Goal: Manage account settings

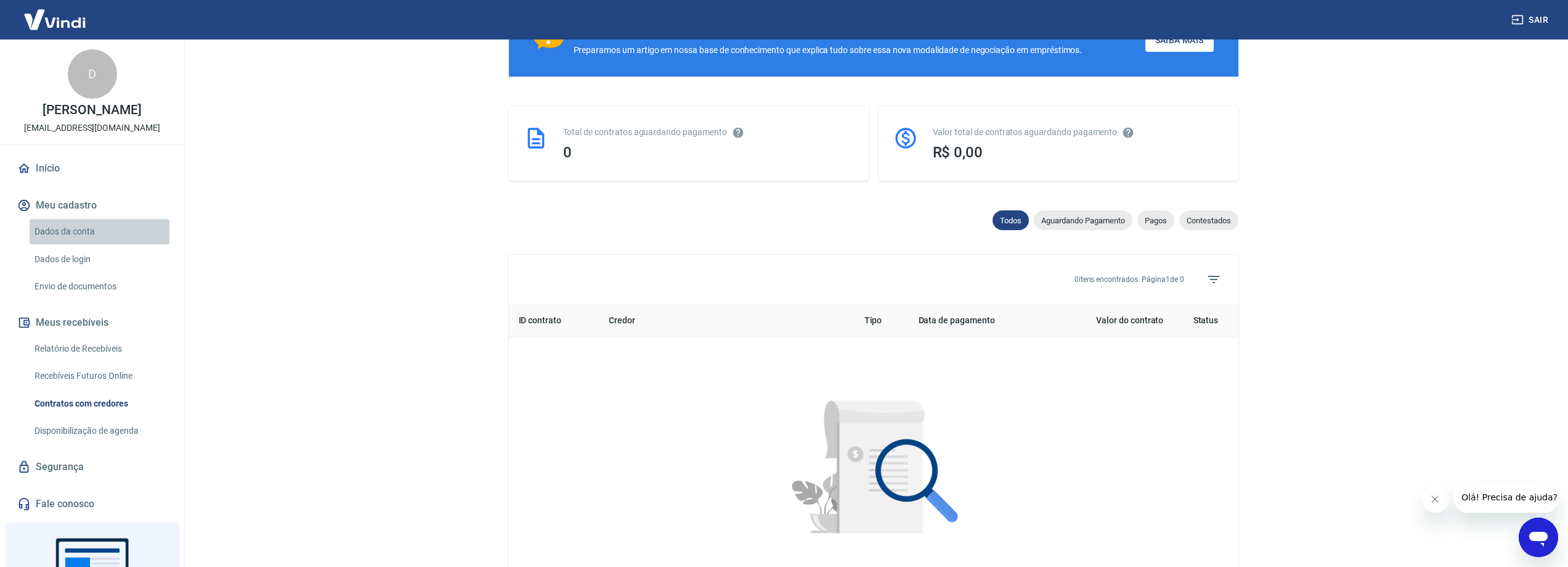
click at [103, 245] on link "Dados da conta" at bounding box center [100, 232] width 140 height 26
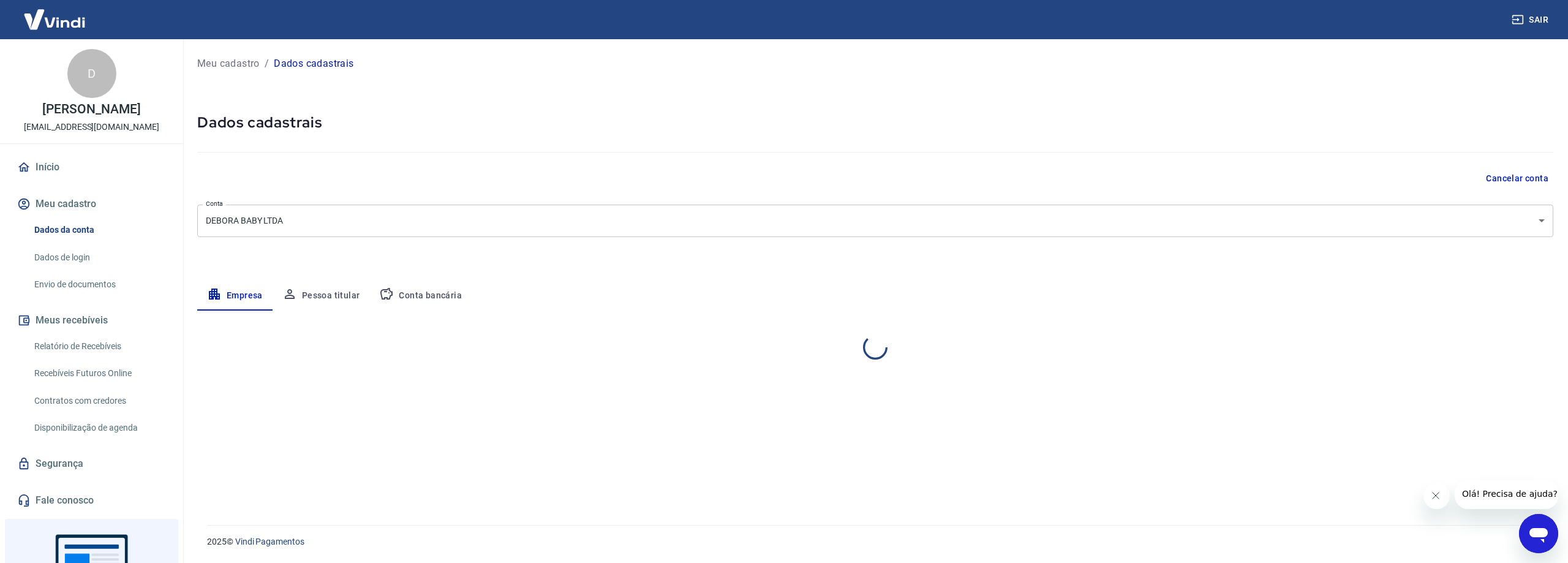
select select "PR"
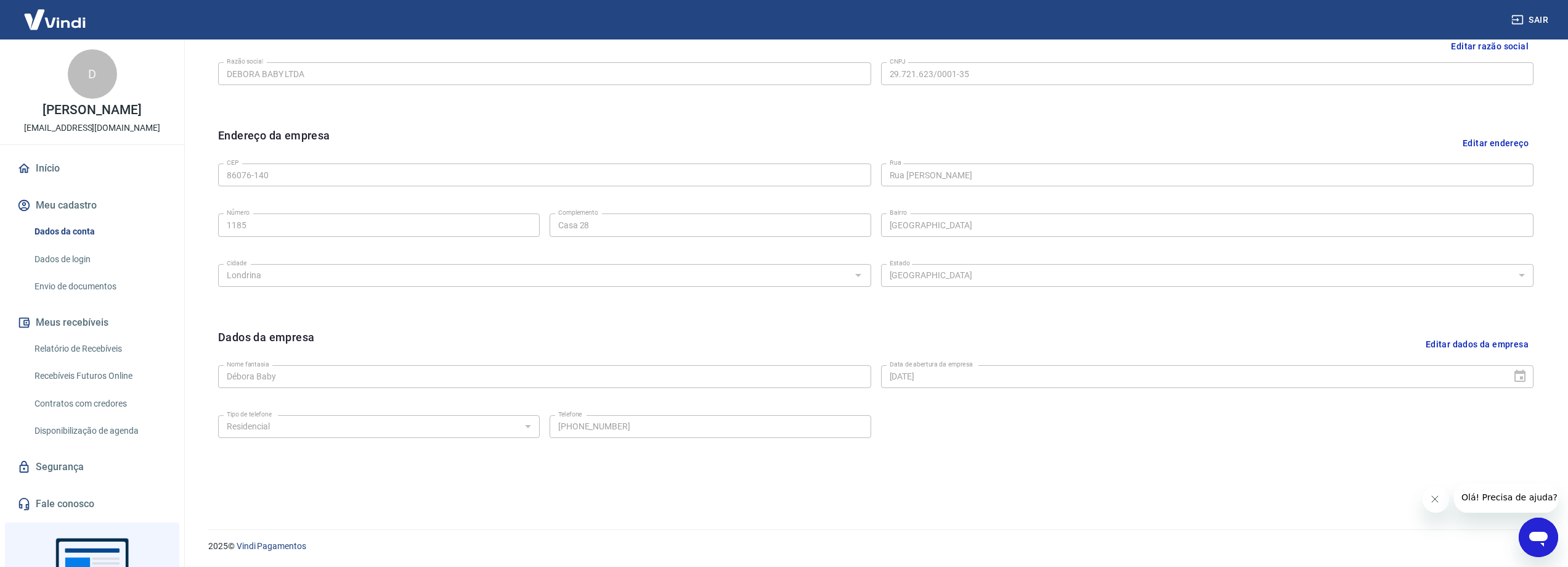
scroll to position [324, 0]
click at [107, 272] on link "Dados de login" at bounding box center [100, 259] width 140 height 26
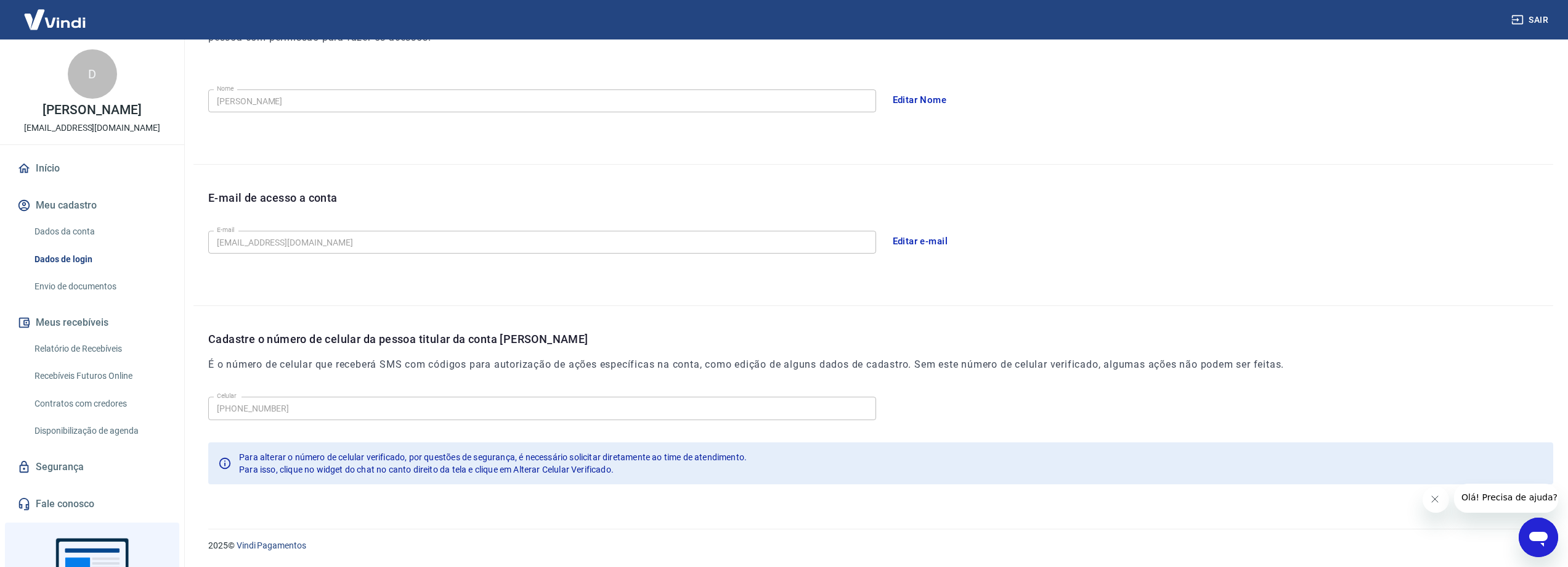
scroll to position [209, 0]
click at [90, 299] on link "Envio de documentos" at bounding box center [100, 286] width 140 height 26
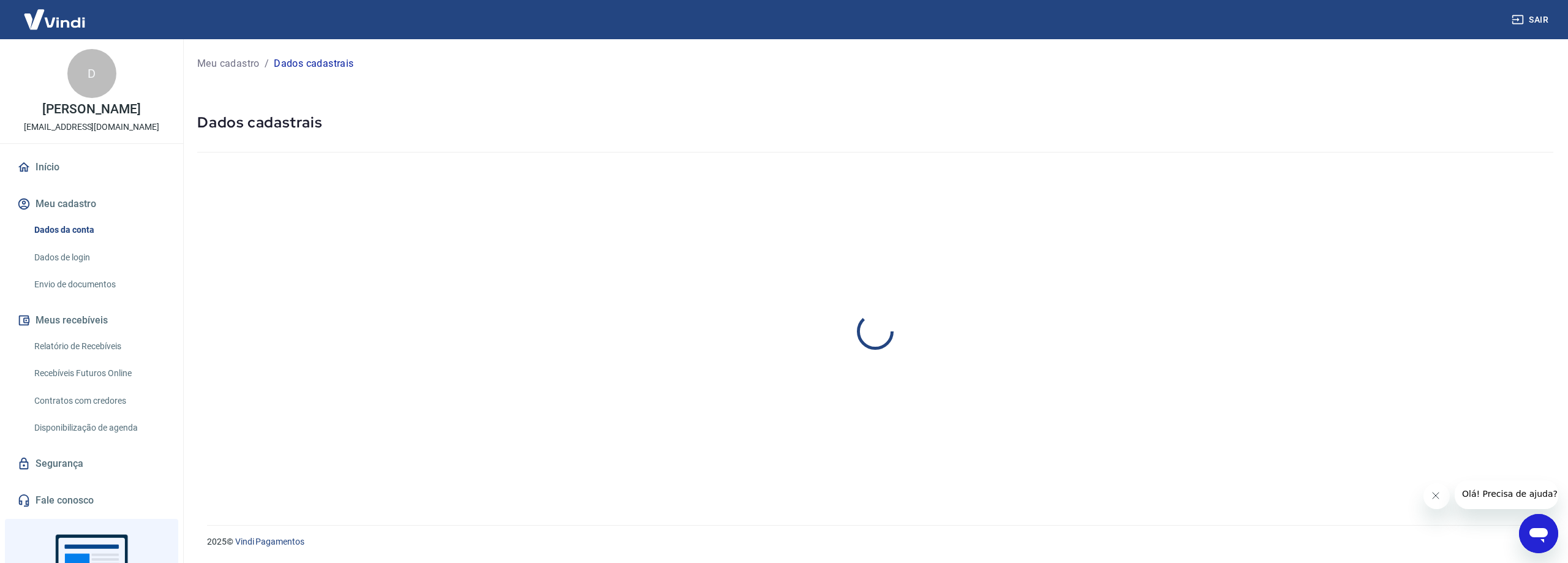
select select "PR"
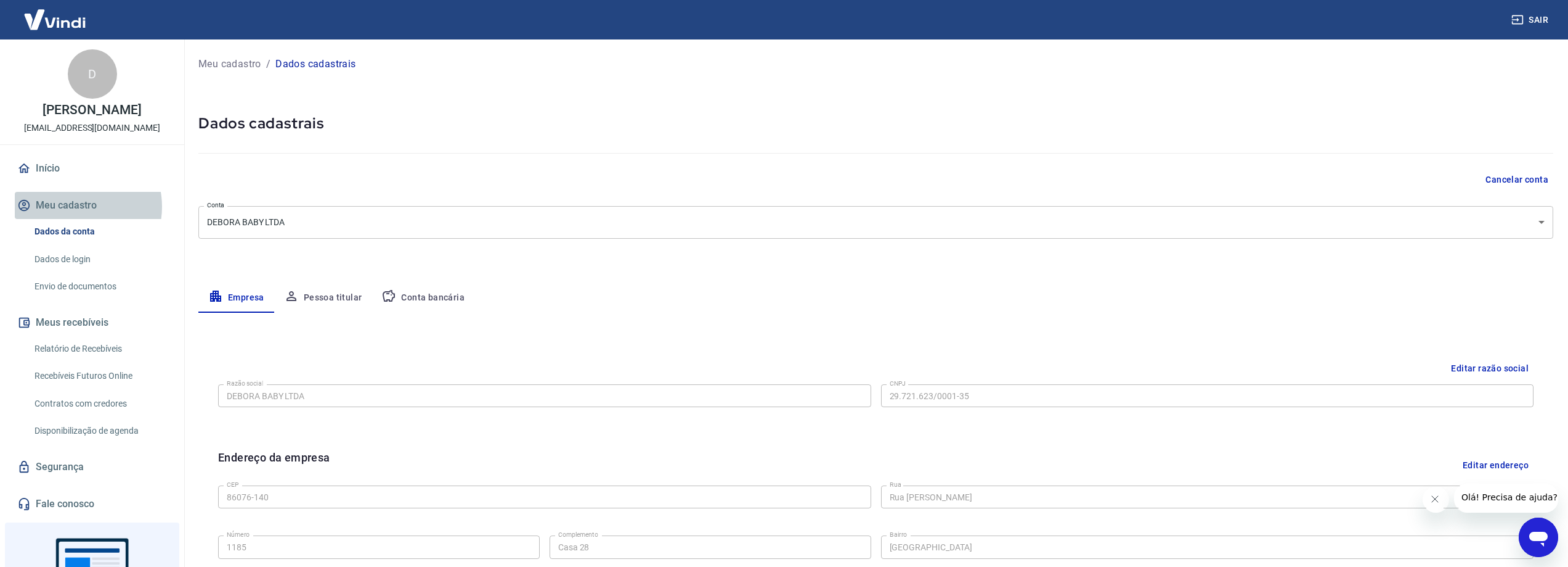
click at [74, 219] on button "Meu cadastro" at bounding box center [91, 205] width 155 height 27
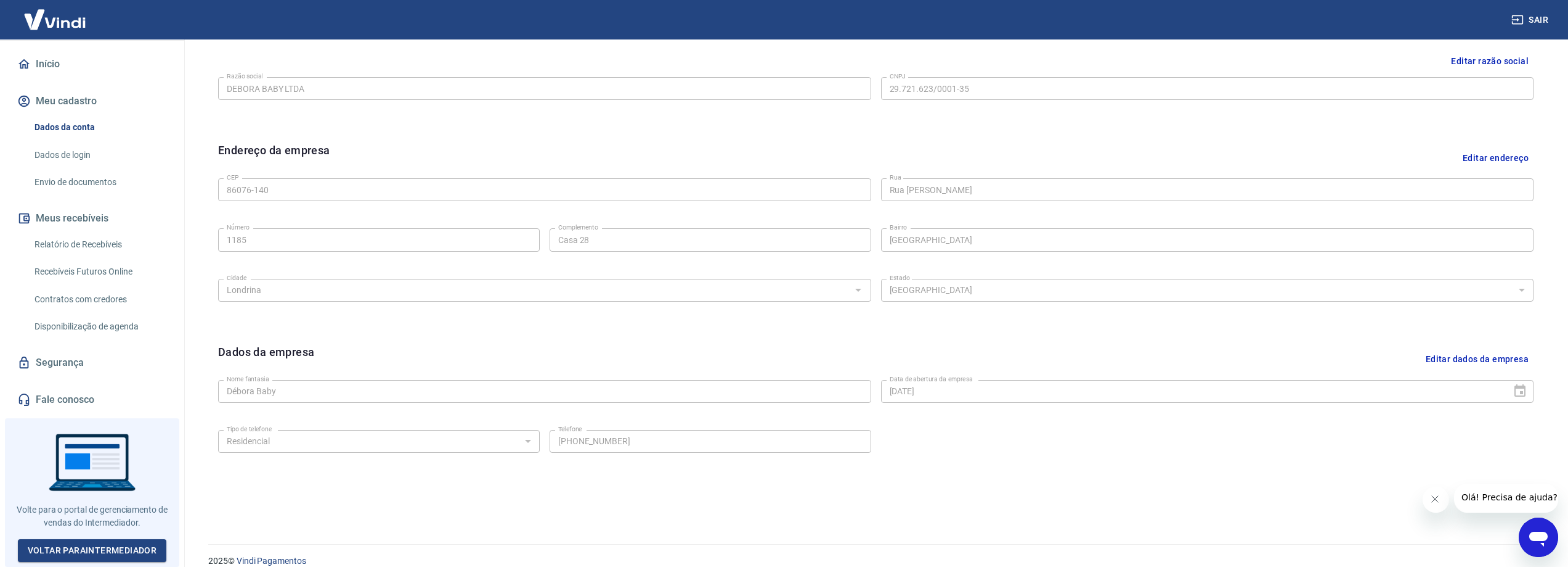
scroll to position [324, 0]
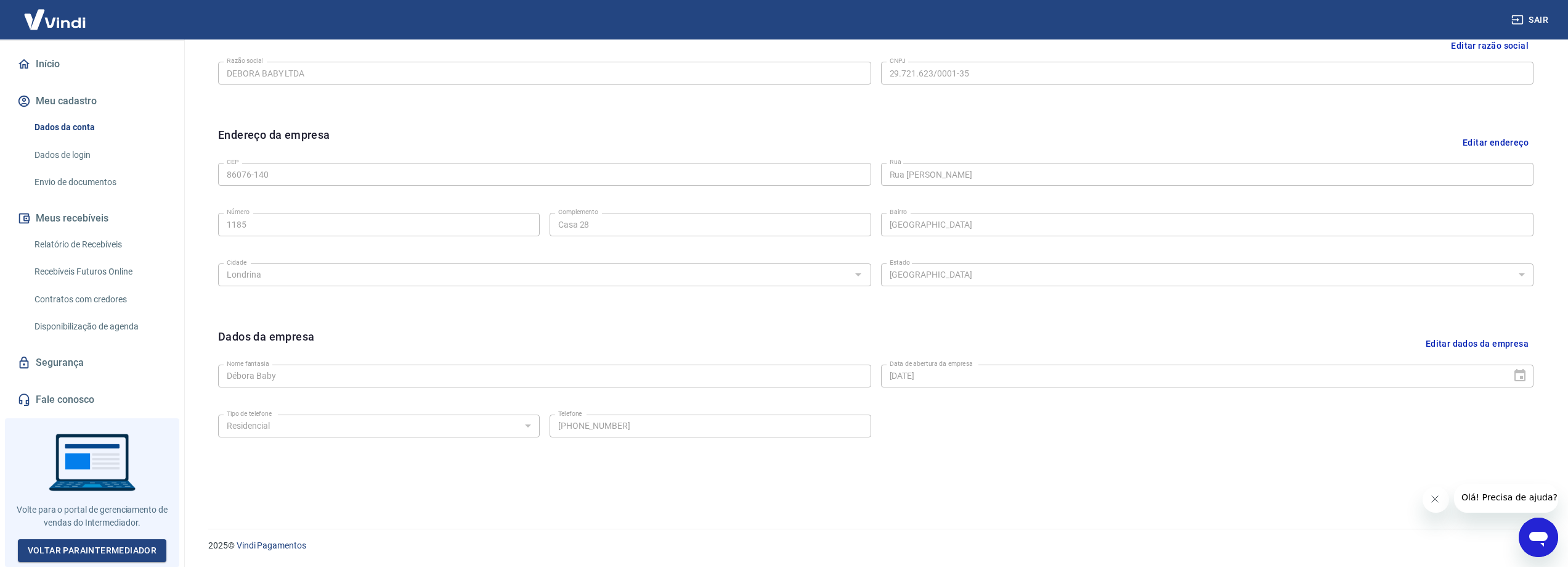
scroll to position [94, 0]
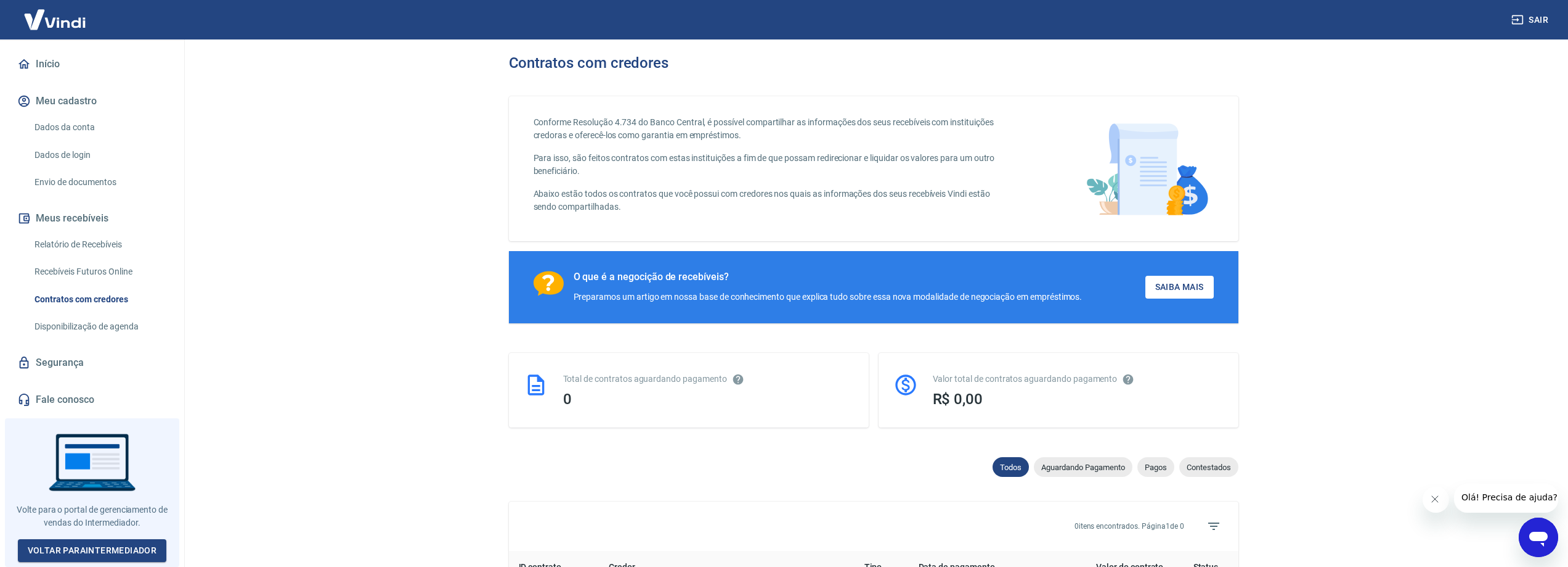
scroll to position [113, 0]
click at [62, 542] on link "Voltar para Intermediador" at bounding box center [92, 550] width 149 height 23
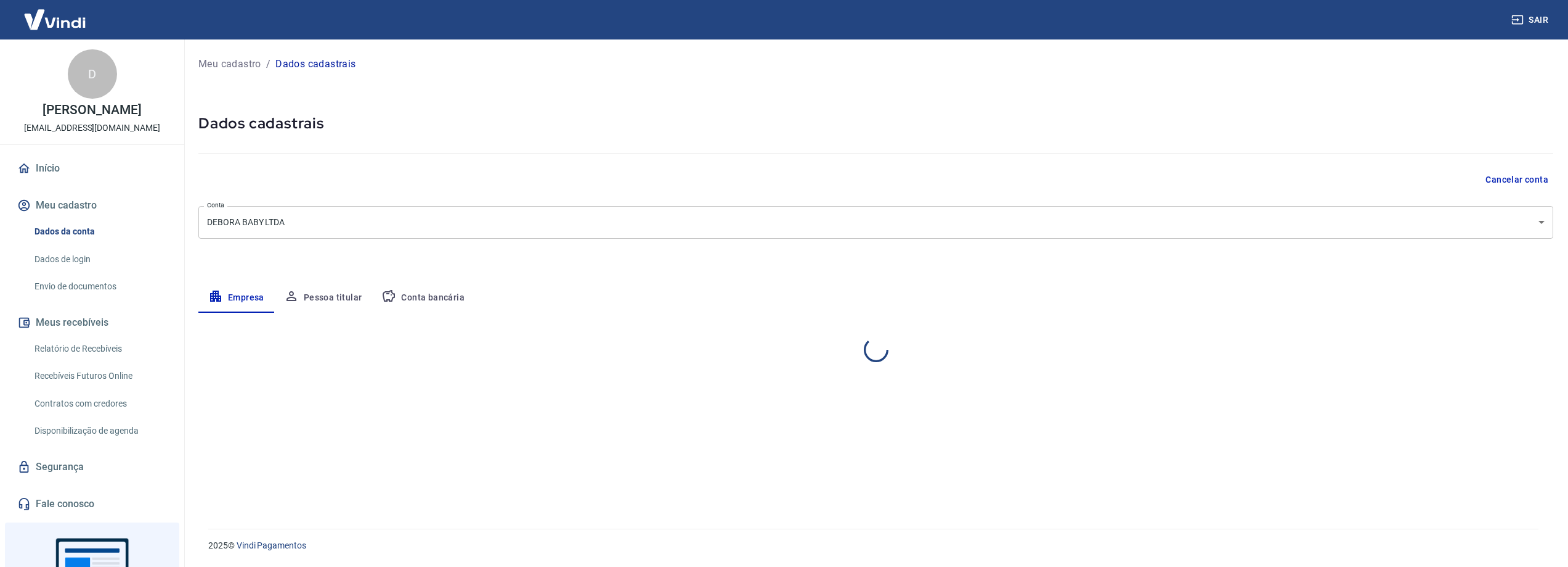
select select "PR"
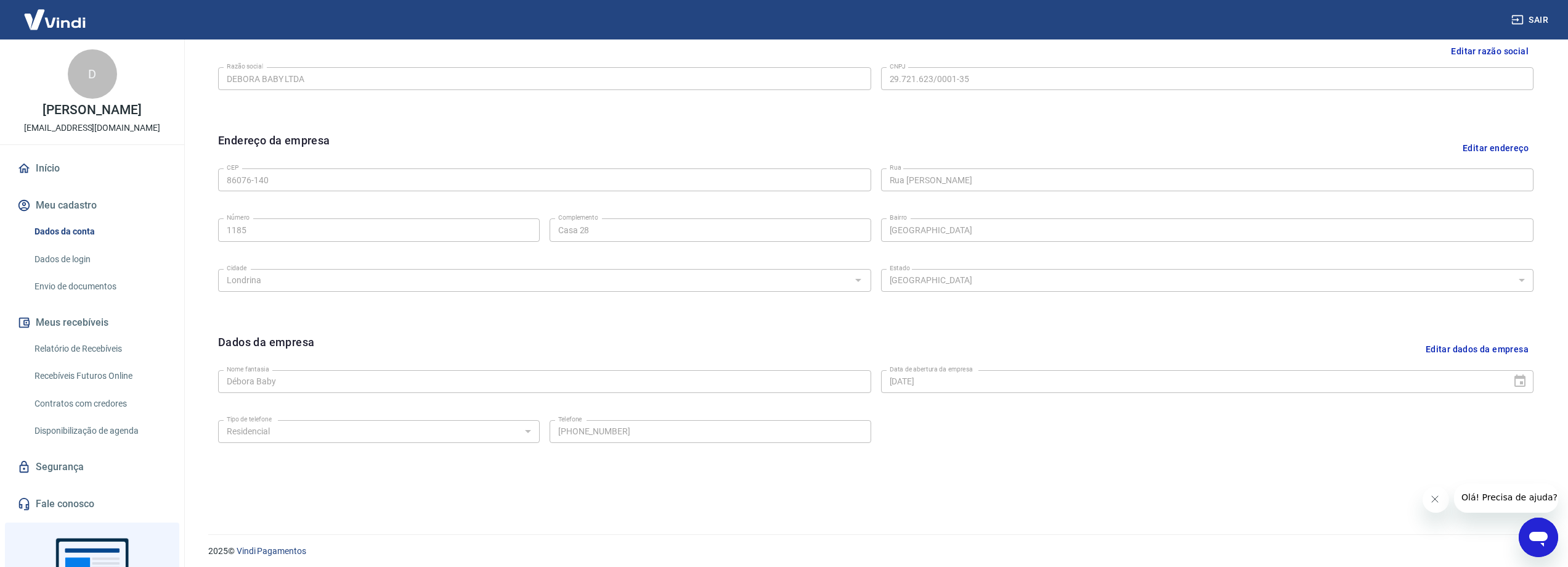
scroll to position [324, 0]
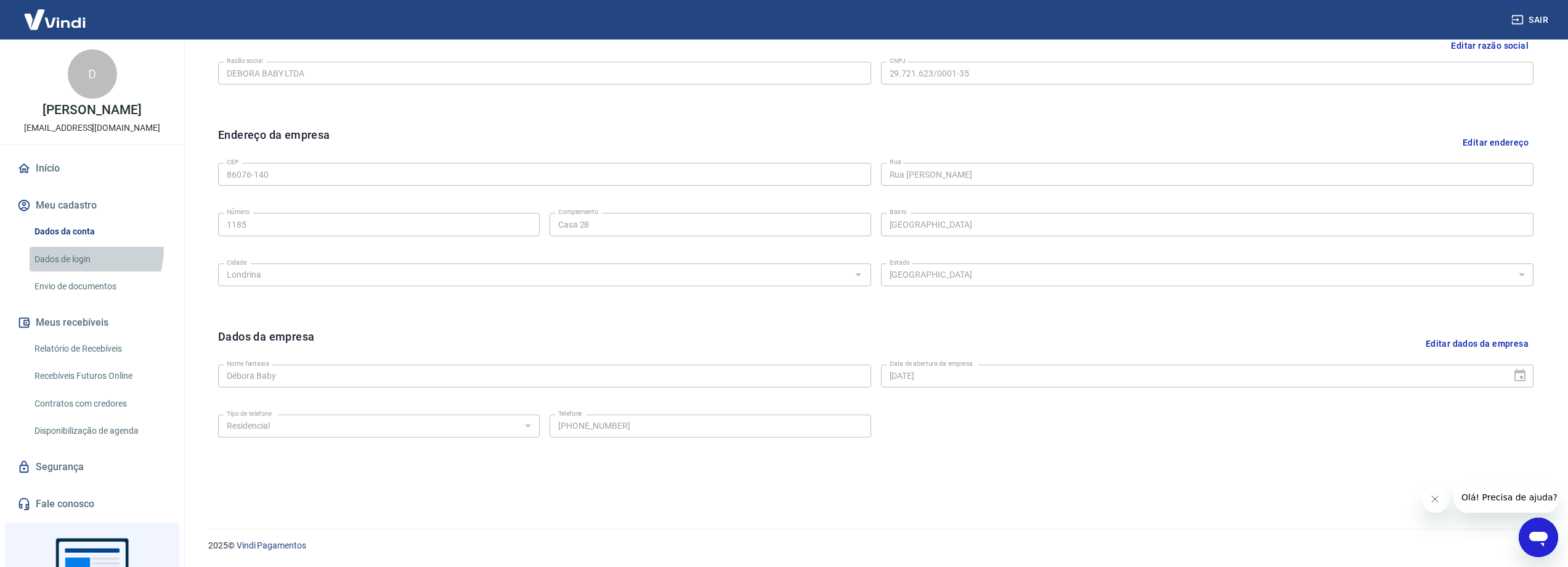
click at [68, 261] on link "Dados de login" at bounding box center [100, 259] width 140 height 26
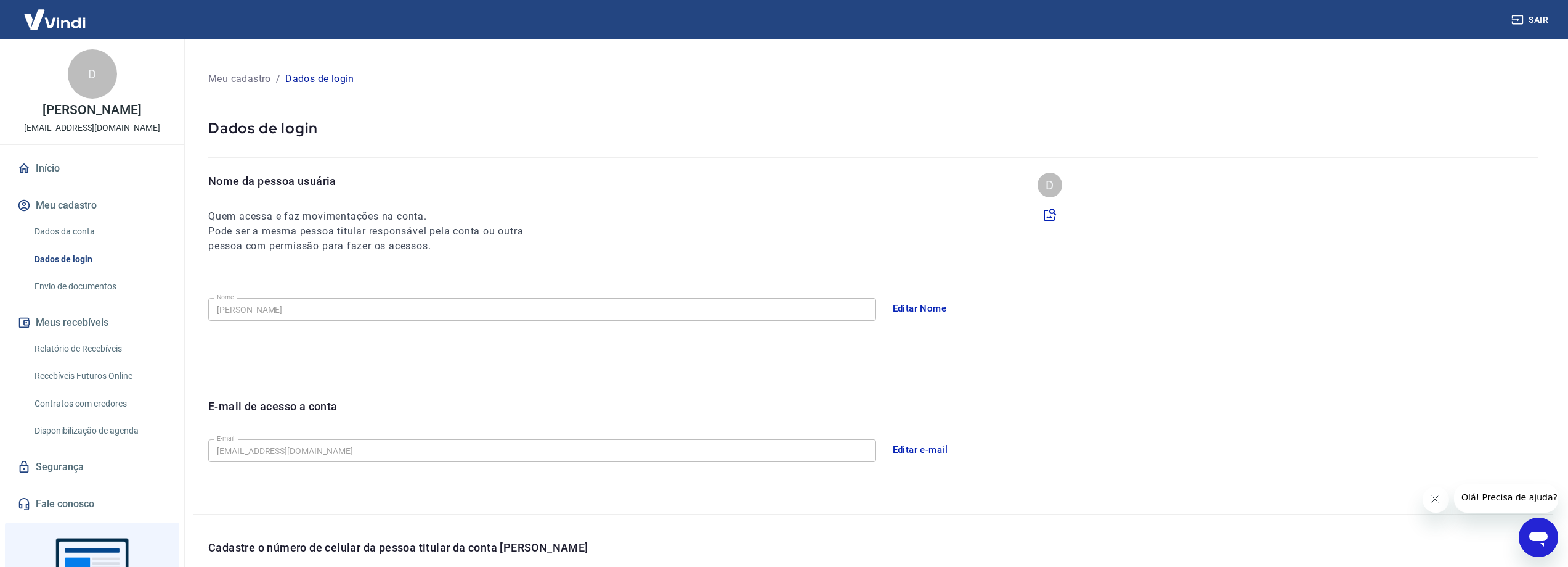
click at [43, 109] on p "[PERSON_NAME]" at bounding box center [91, 109] width 98 height 13
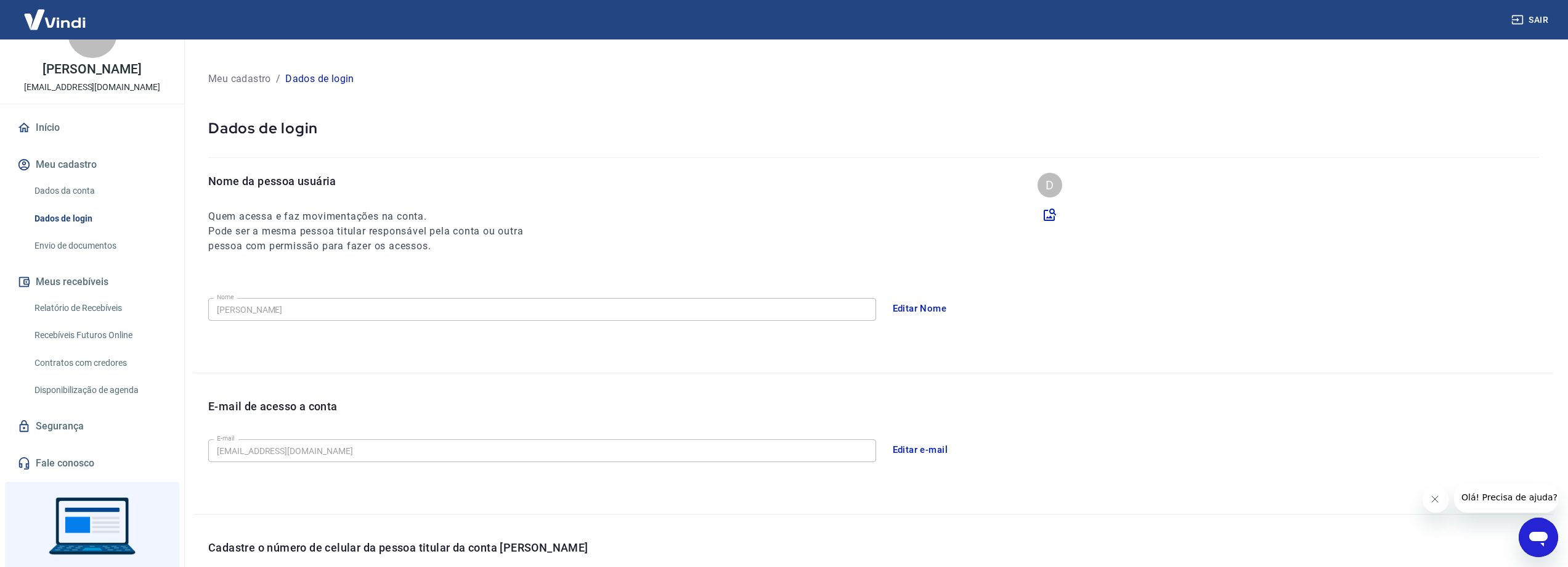
scroll to position [113, 0]
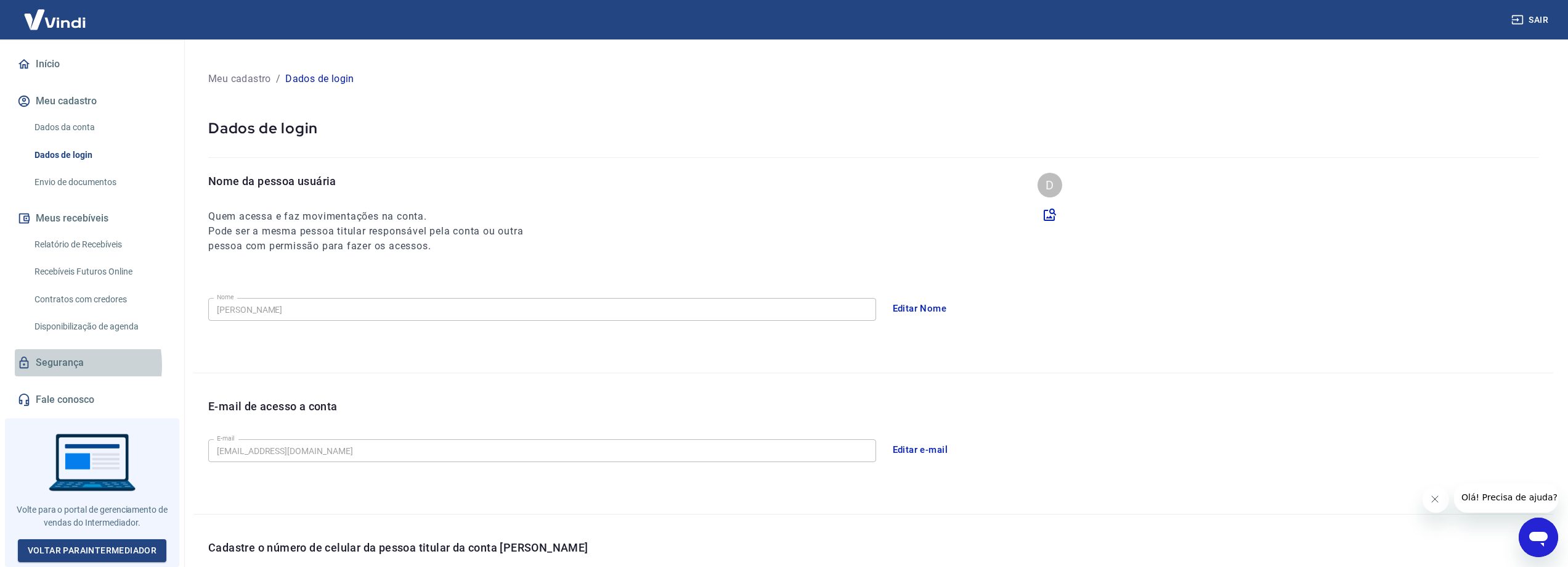
click at [60, 369] on link "Segurança" at bounding box center [91, 363] width 155 height 27
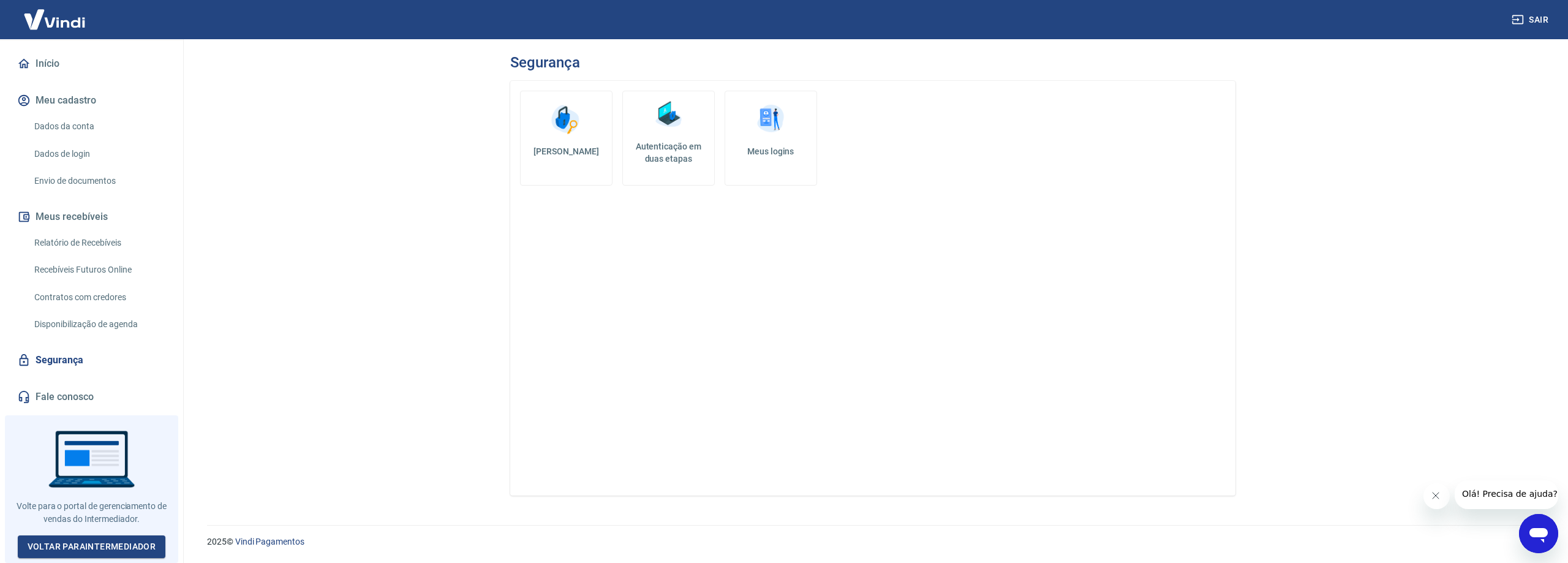
click at [34, 24] on img at bounding box center [54, 20] width 80 height 37
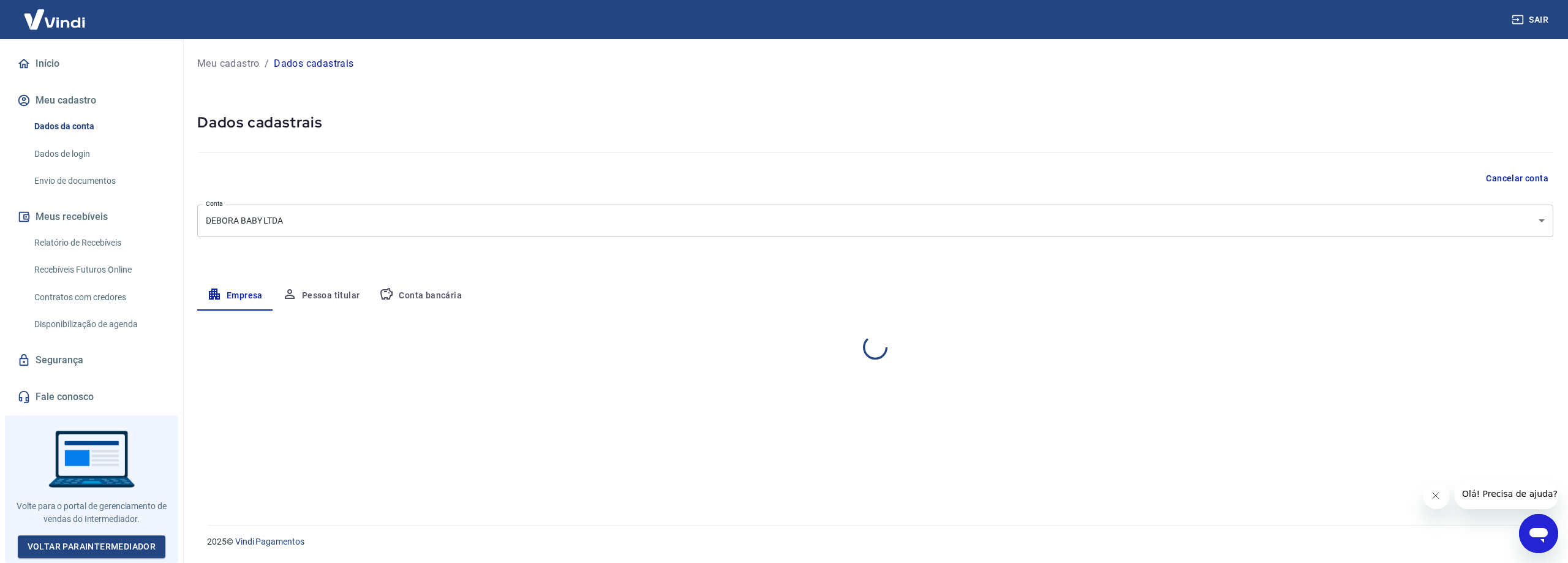
select select "PR"
